Goal: Navigation & Orientation: Find specific page/section

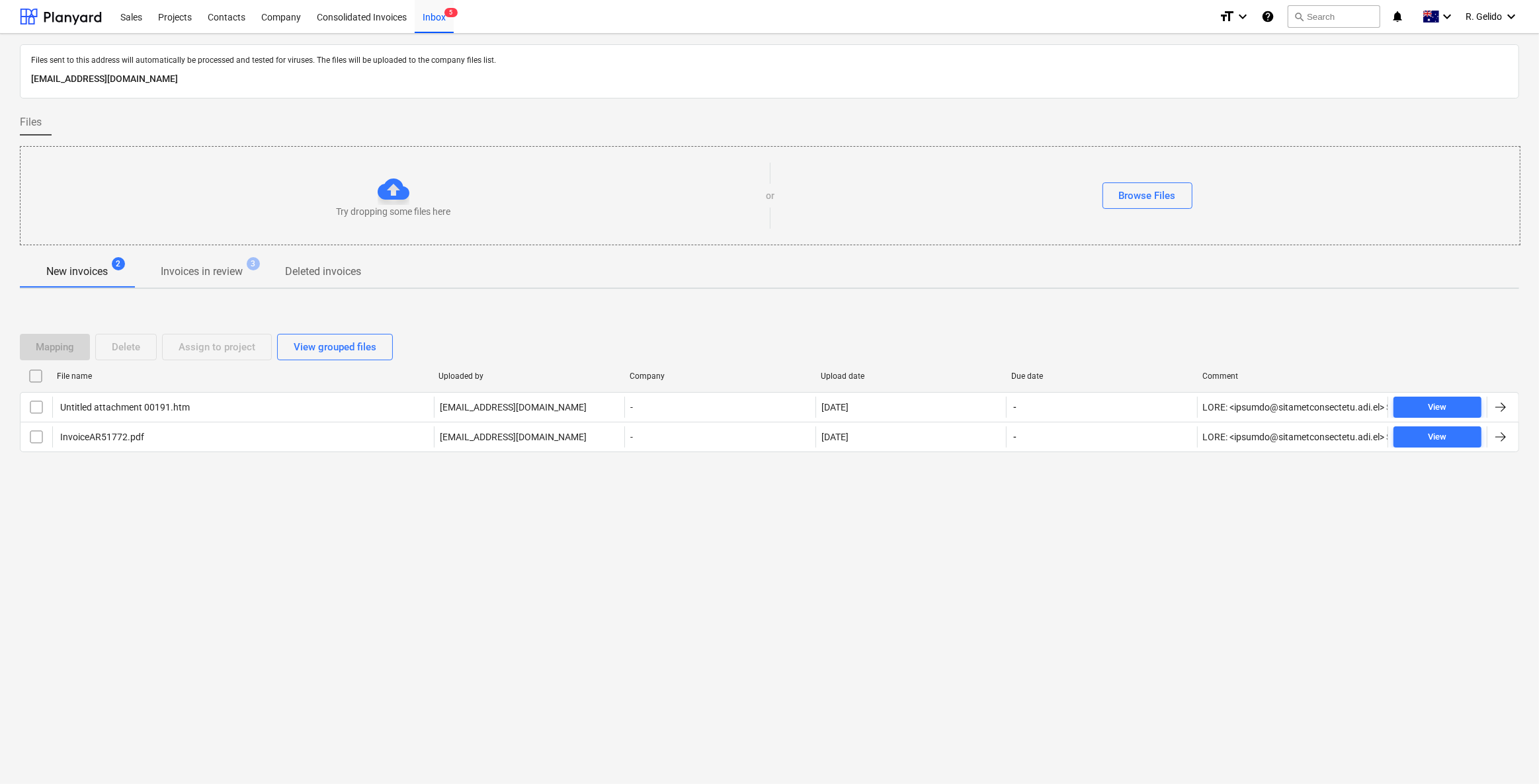
click at [438, 18] on div "Inbox 5" at bounding box center [434, 16] width 39 height 34
click at [379, 19] on div "Consolidated Invoices" at bounding box center [362, 16] width 106 height 34
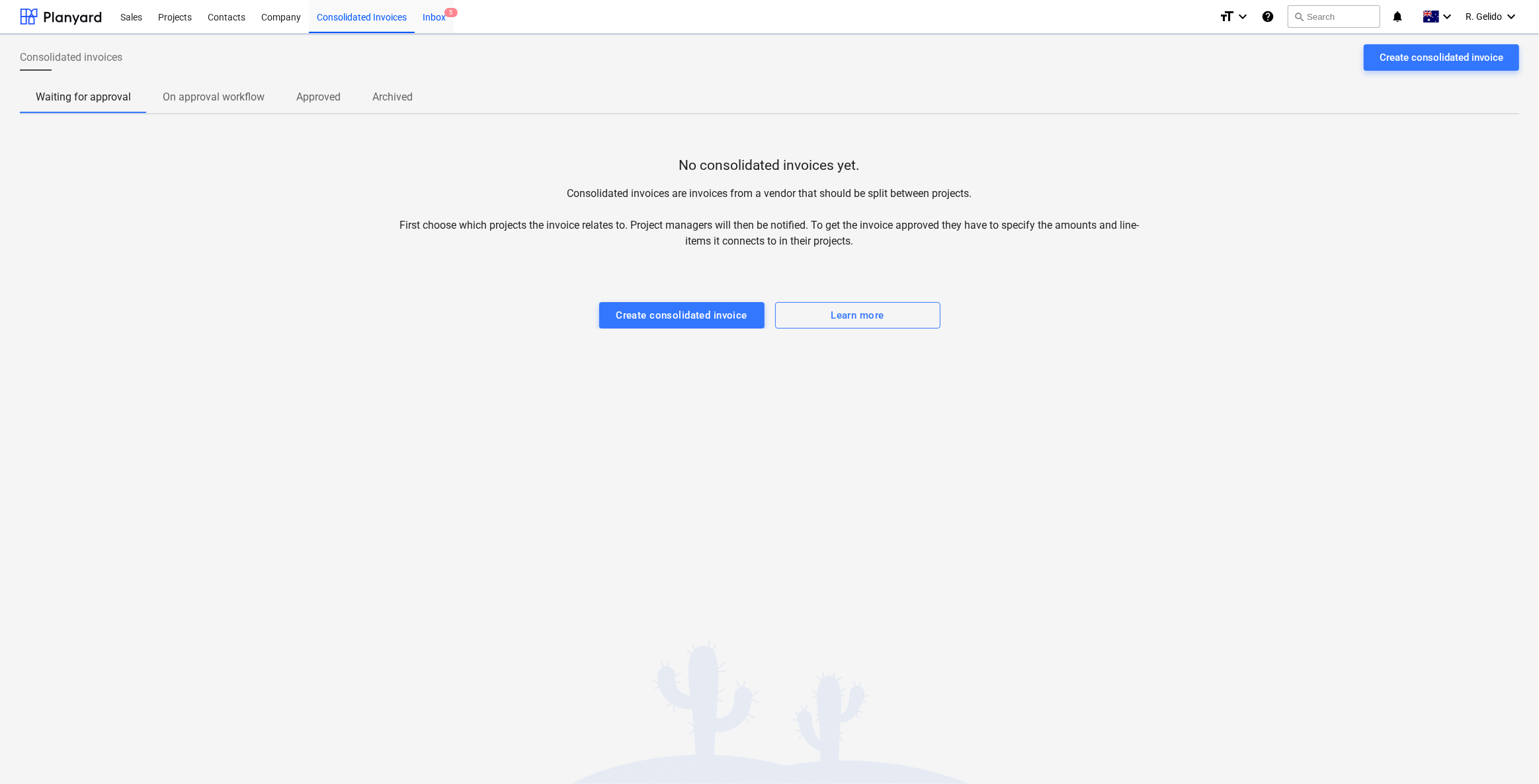
click at [442, 18] on div "Inbox 5" at bounding box center [434, 16] width 39 height 34
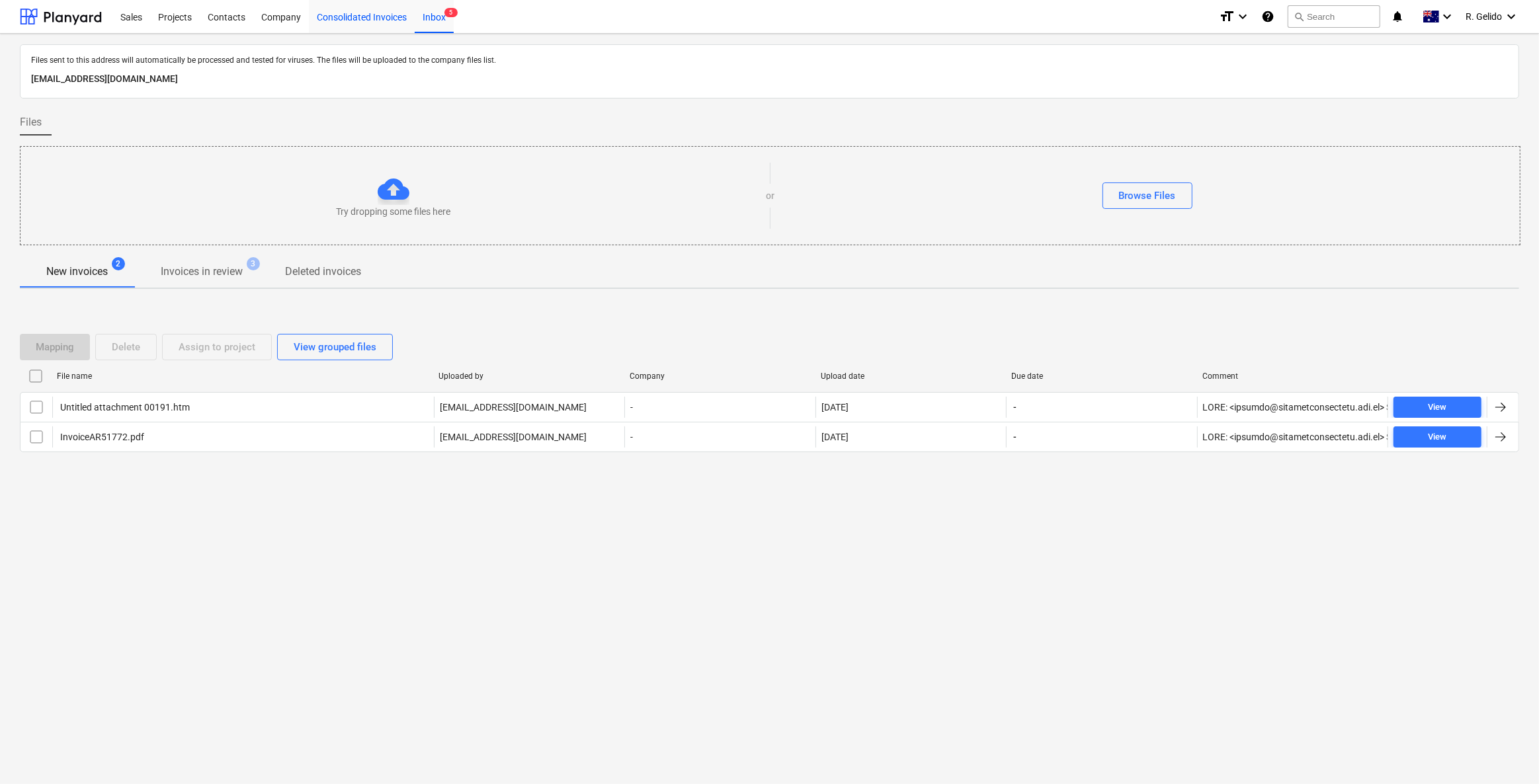
click at [359, 10] on div "Consolidated Invoices" at bounding box center [362, 16] width 106 height 34
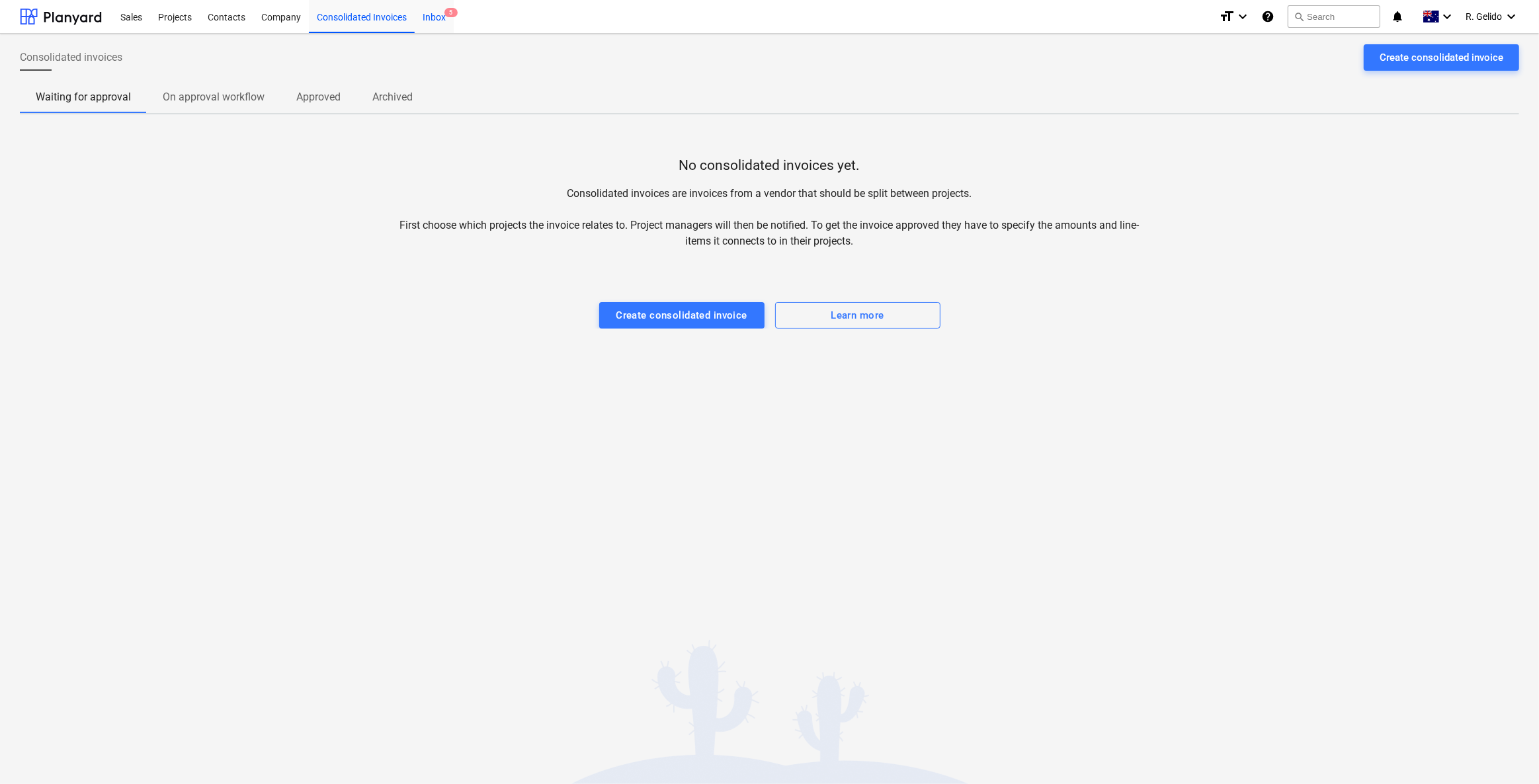
click at [438, 15] on div "Inbox 5" at bounding box center [434, 16] width 39 height 34
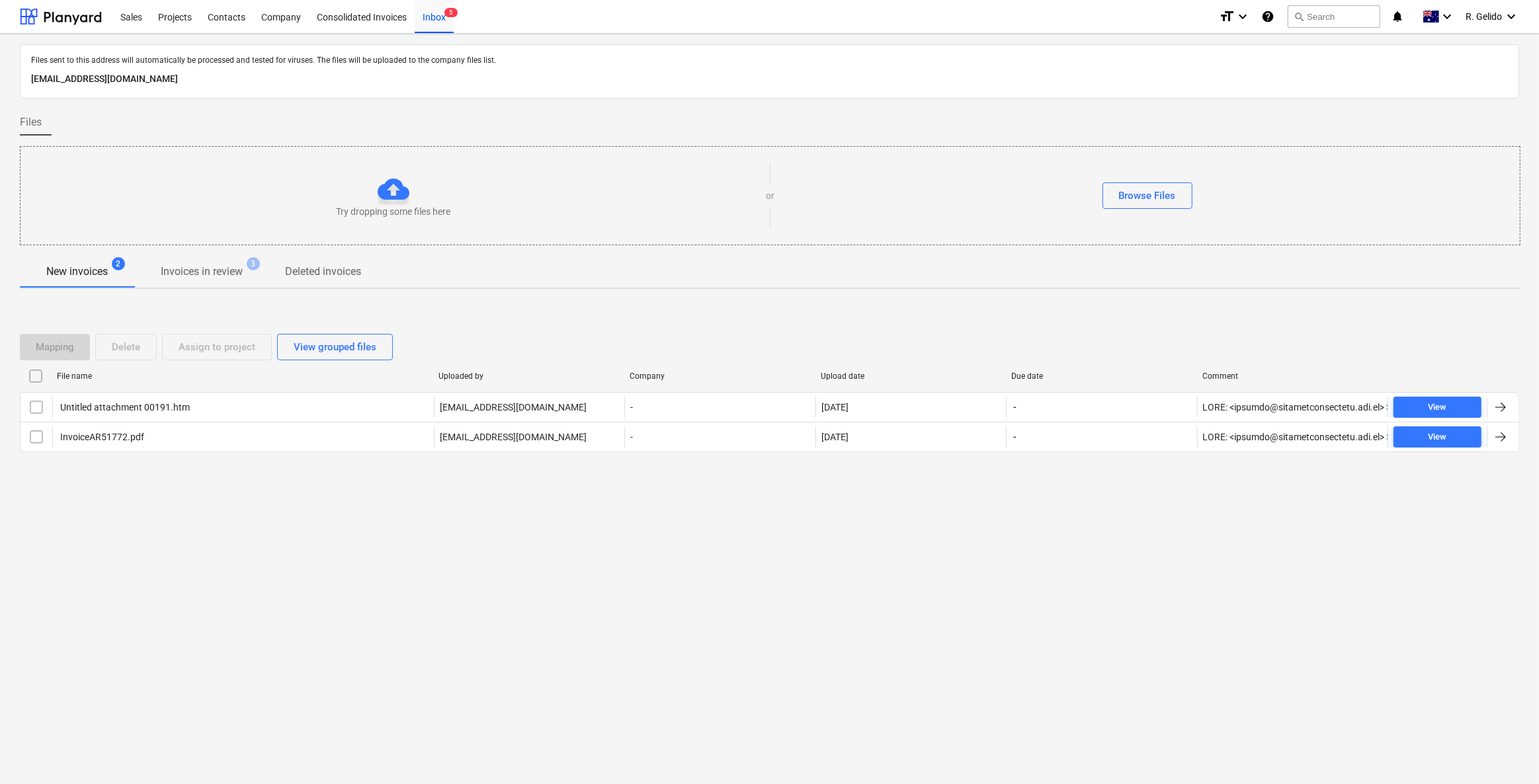
drag, startPoint x: 311, startPoint y: 513, endPoint x: 314, endPoint y: 507, distance: 6.7
click at [312, 513] on div "Files sent to this address will automatically be processed and tested for virus…" at bounding box center [770, 409] width 1539 height 751
drag, startPoint x: 170, startPoint y: 33, endPoint x: 168, endPoint y: 21, distance: 12.2
click at [169, 34] on div "Files sent to this address will automatically be processed and tested for virus…" at bounding box center [770, 409] width 1539 height 751
click at [170, 12] on div "Projects" at bounding box center [175, 16] width 49 height 34
